Goal: Task Accomplishment & Management: Manage account settings

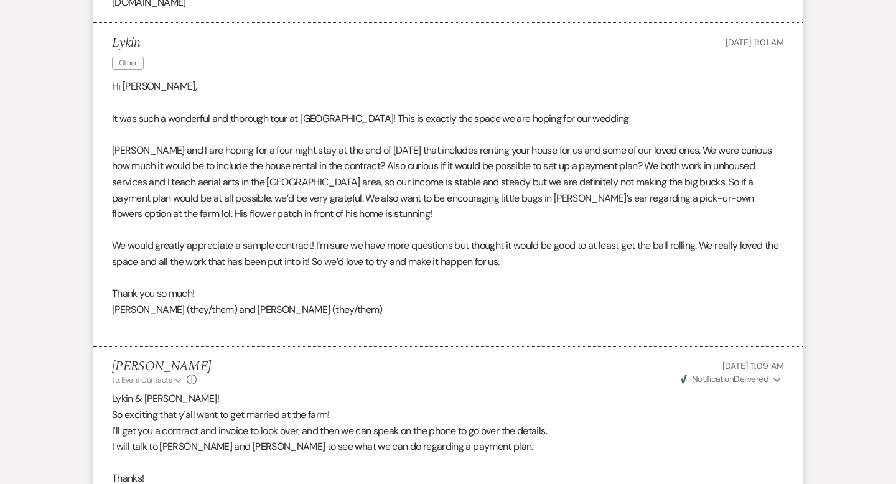
click at [320, 73] on div "Lykin Other [DATE] 11:01 AM" at bounding box center [448, 54] width 672 height 38
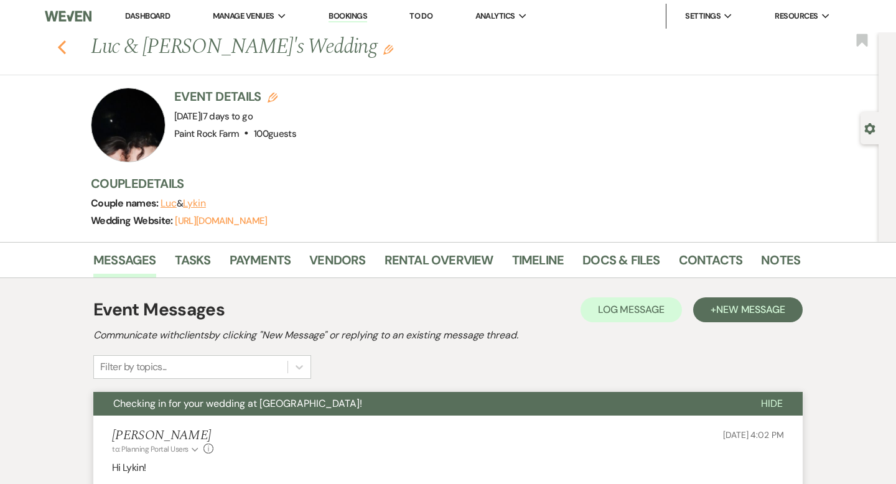
click at [58, 50] on icon "Previous" at bounding box center [61, 47] width 9 height 15
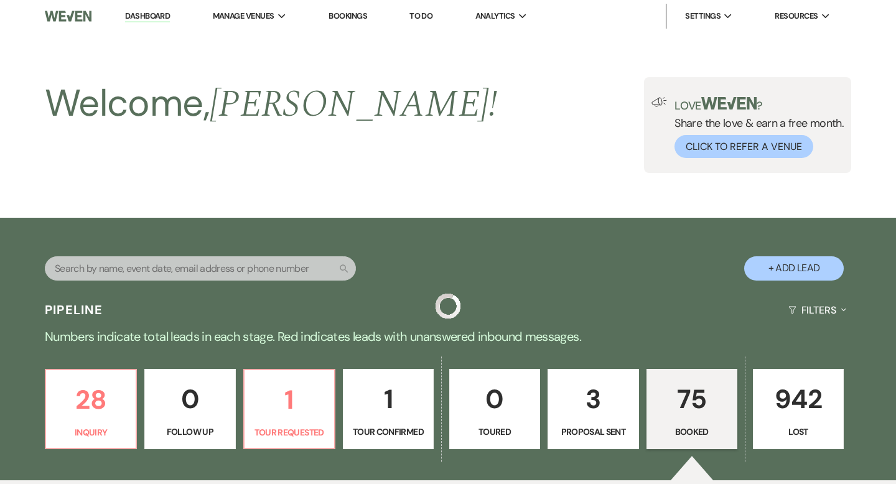
scroll to position [442, 0]
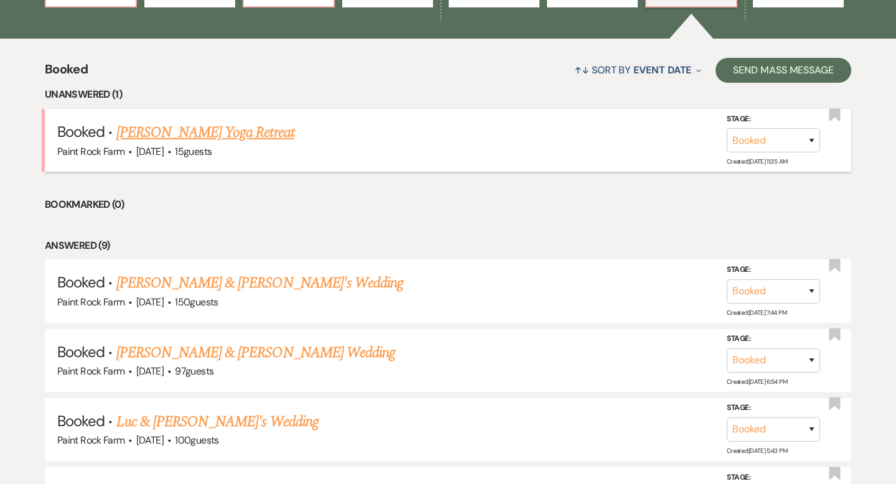
click at [226, 133] on link "[PERSON_NAME] Yoga Retreat" at bounding box center [205, 132] width 178 height 22
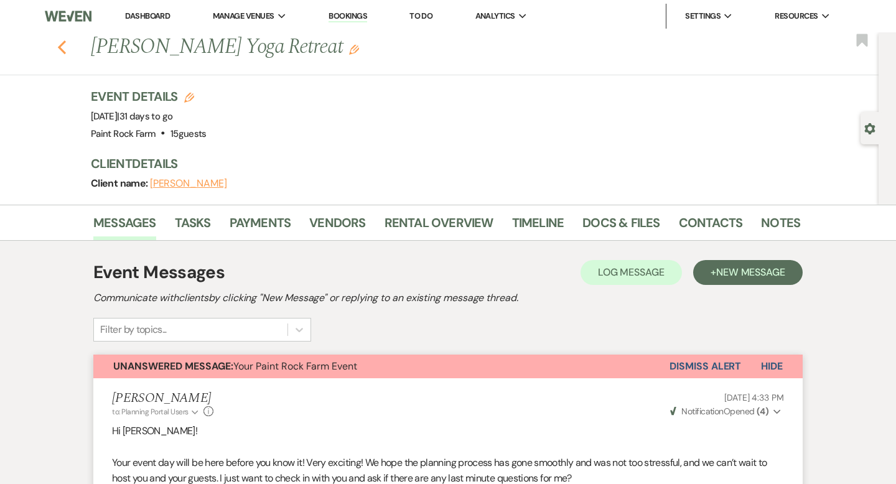
click at [62, 46] on icon "Previous" at bounding box center [61, 47] width 9 height 15
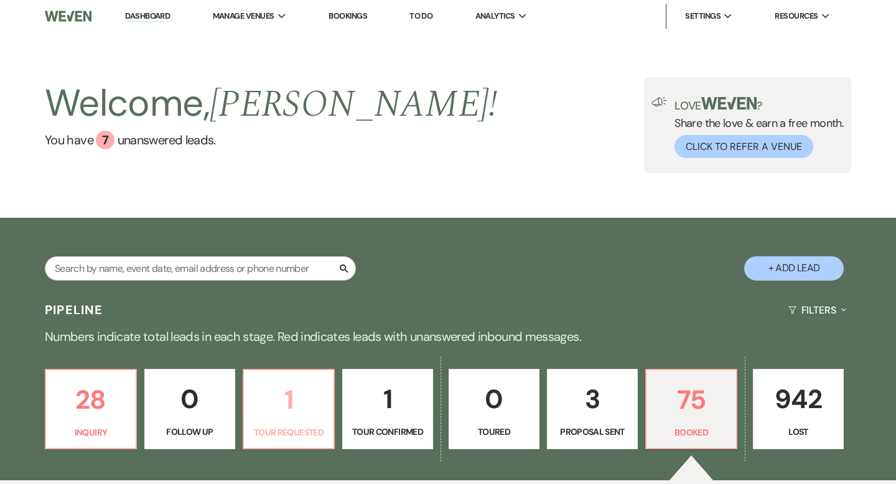
click at [288, 398] on p "1" at bounding box center [288, 400] width 75 height 42
select select "2"
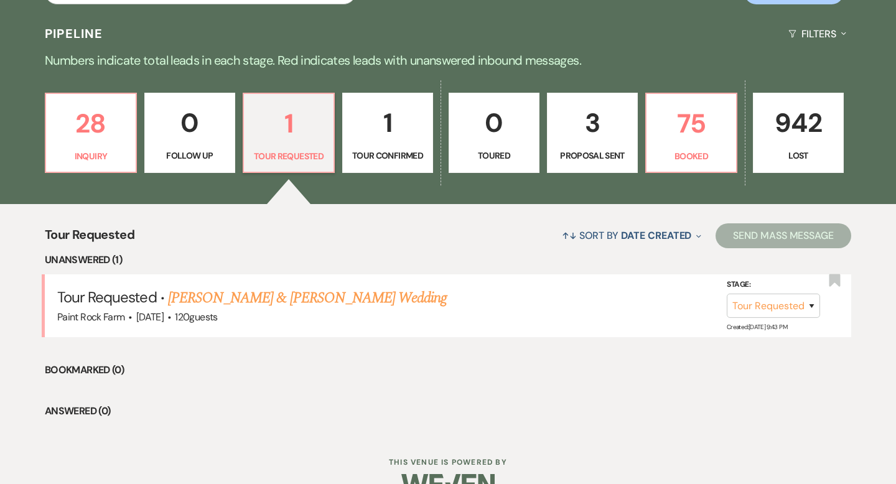
scroll to position [277, 0]
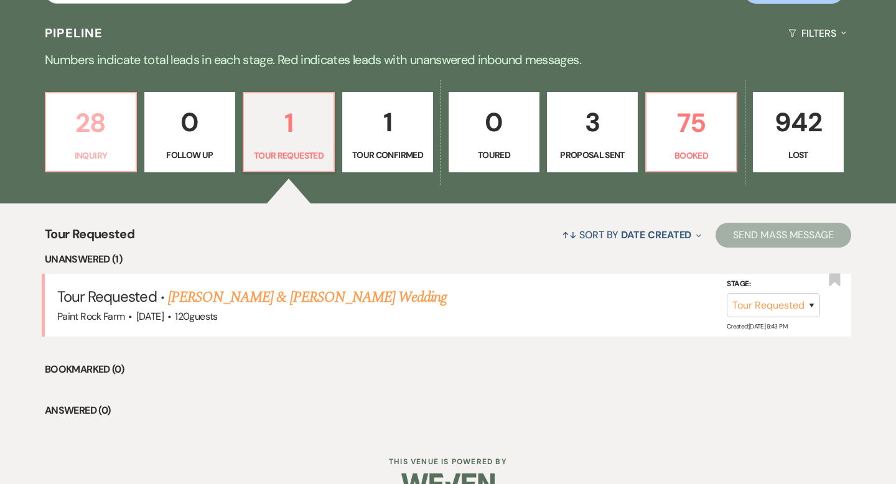
click at [94, 151] on p "Inquiry" at bounding box center [91, 156] width 75 height 14
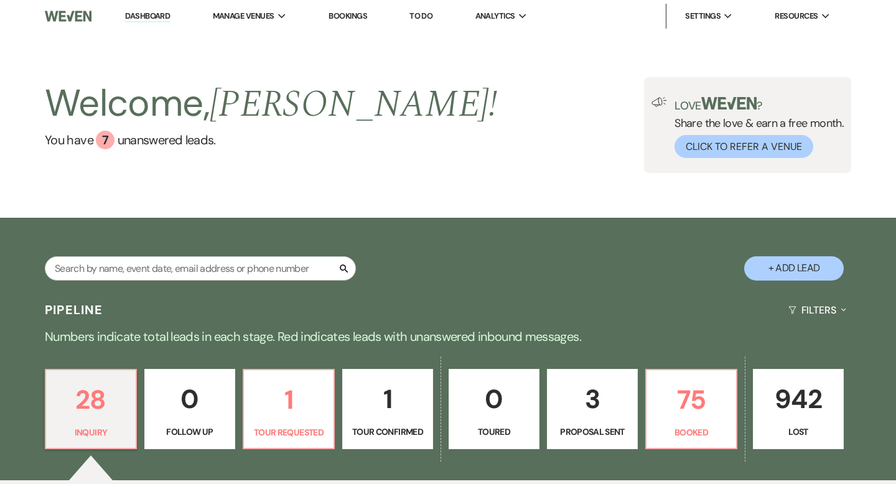
click at [460, 121] on div "Welcome, [PERSON_NAME] ! You have 7 unanswered lead s . Love ? Share the love &…" at bounding box center [448, 125] width 896 height 96
